Goal: Task Accomplishment & Management: Manage account settings

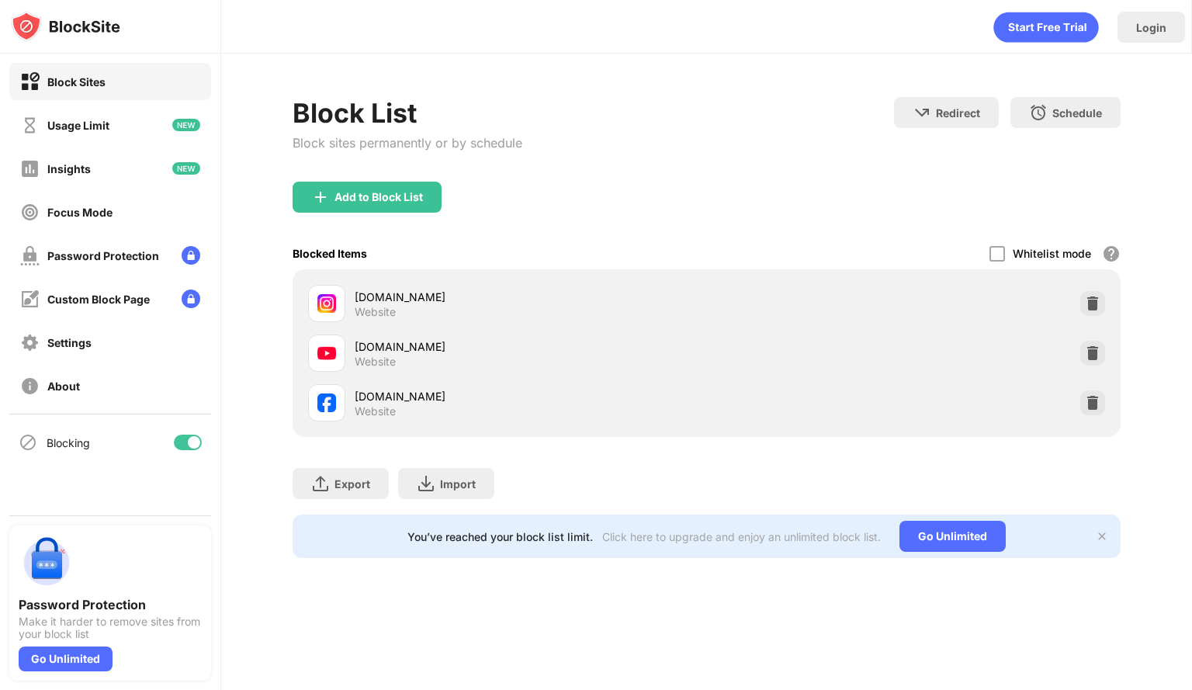
click at [187, 444] on div at bounding box center [188, 443] width 28 height 16
click at [194, 435] on div at bounding box center [188, 443] width 28 height 16
click at [177, 437] on div at bounding box center [188, 443] width 28 height 16
click at [185, 440] on div at bounding box center [181, 442] width 12 height 12
click at [184, 435] on div at bounding box center [188, 443] width 28 height 16
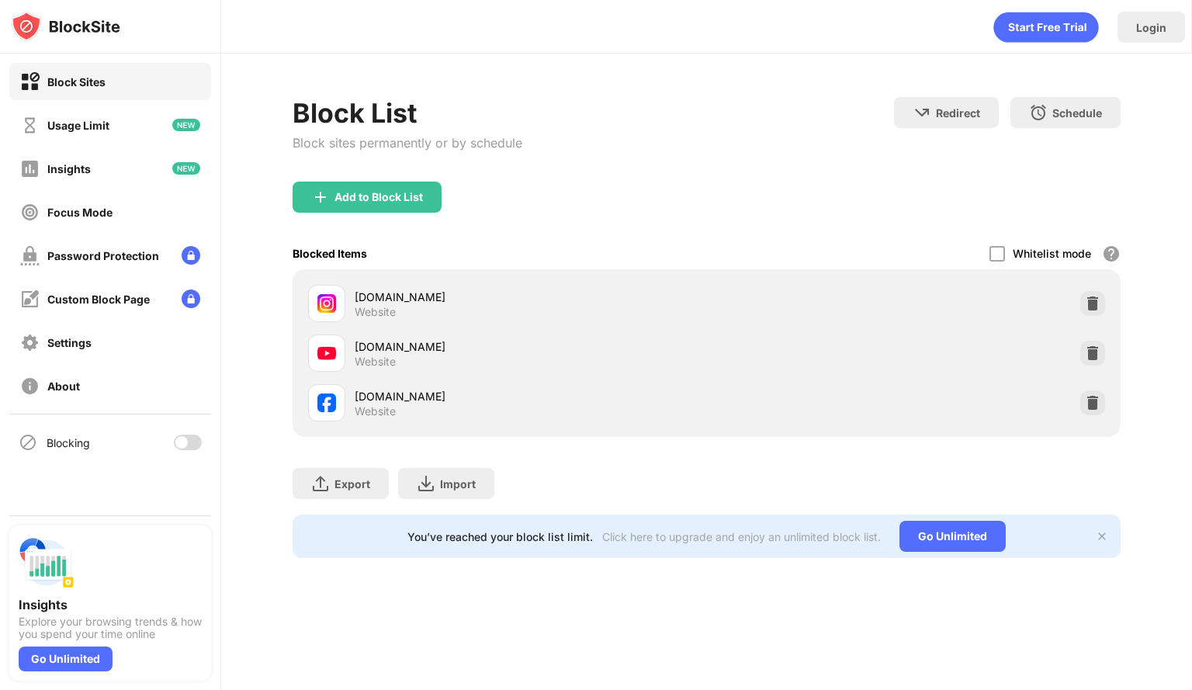
click at [182, 433] on div "Blocking" at bounding box center [110, 442] width 202 height 37
click at [189, 444] on div at bounding box center [188, 443] width 28 height 16
